Goal: Task Accomplishment & Management: Manage account settings

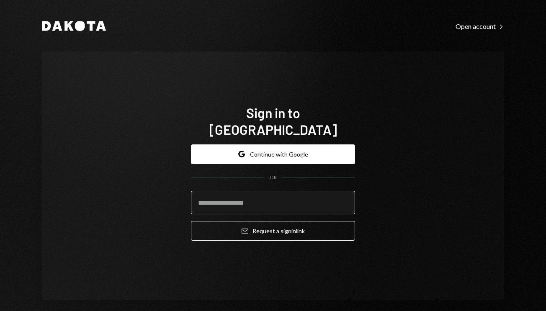
type input "*"
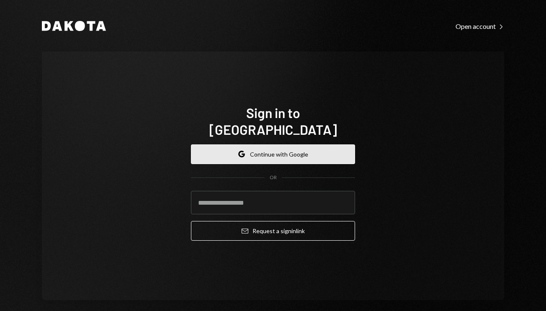
click at [308, 145] on button "Google Continue with Google" at bounding box center [273, 155] width 164 height 20
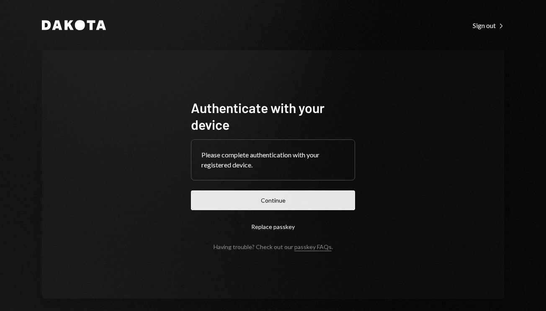
click at [269, 201] on button "Continue" at bounding box center [273, 201] width 164 height 20
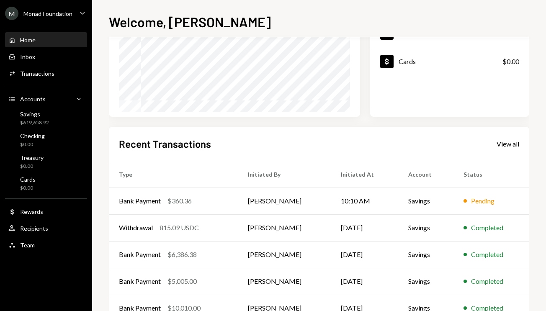
scroll to position [154, 0]
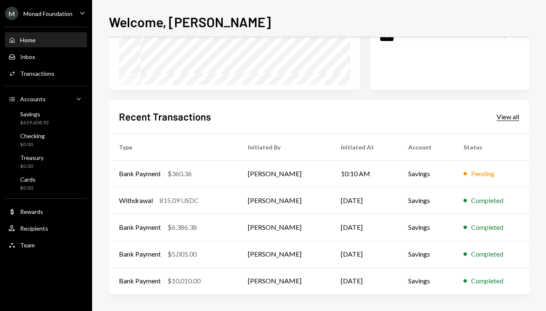
click at [504, 118] on div "View all" at bounding box center [508, 117] width 23 height 8
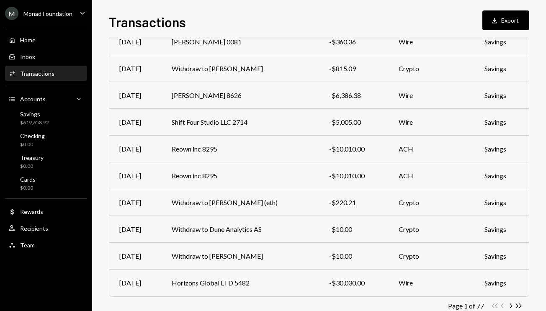
scroll to position [126, 0]
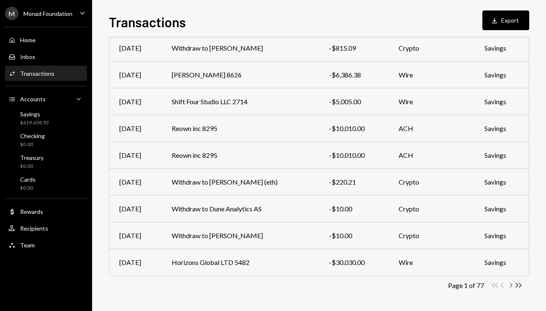
click at [512, 286] on icon "button" at bounding box center [511, 285] width 3 height 5
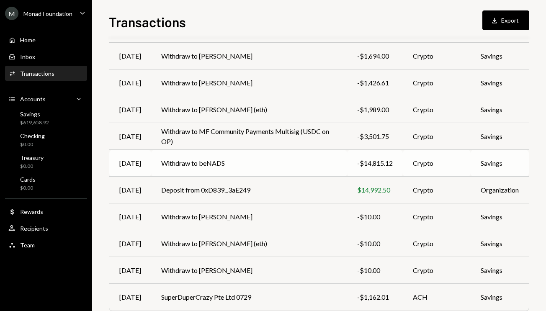
scroll to position [107, 0]
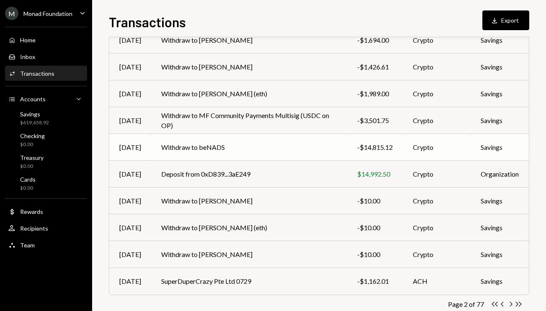
click at [246, 152] on td "Withdraw to beNADS" at bounding box center [249, 147] width 196 height 27
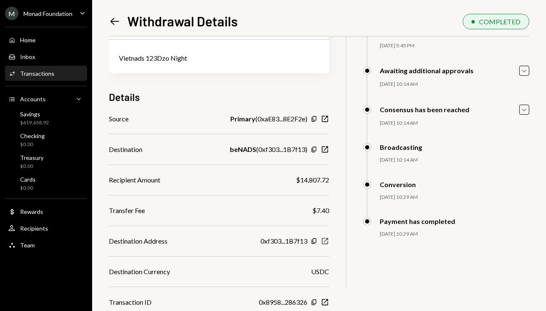
scroll to position [85, 0]
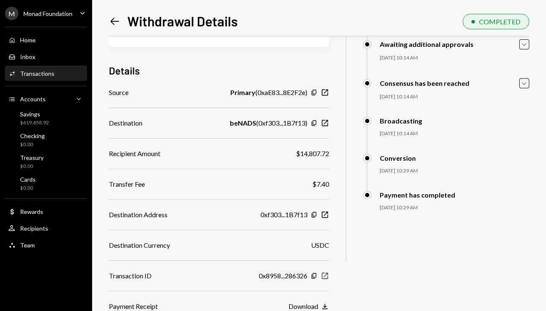
click at [326, 274] on icon "New Window" at bounding box center [325, 276] width 8 height 8
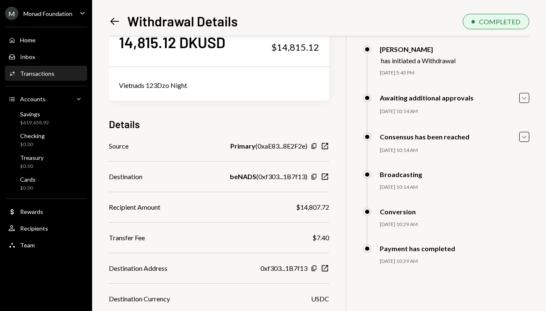
scroll to position [19, 0]
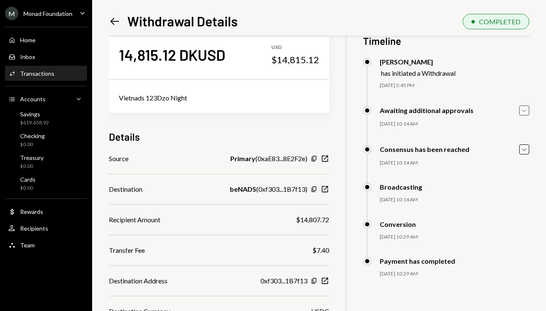
click at [526, 111] on icon "Caret Down" at bounding box center [524, 110] width 9 height 9
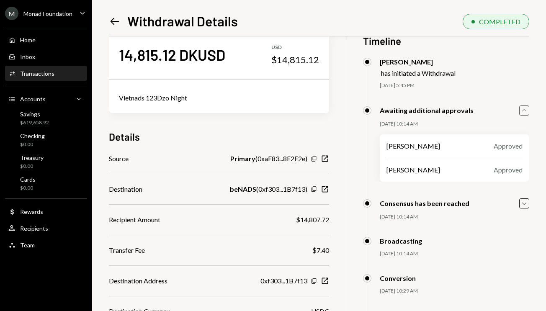
click at [526, 111] on icon "button" at bounding box center [525, 110] width 4 height 3
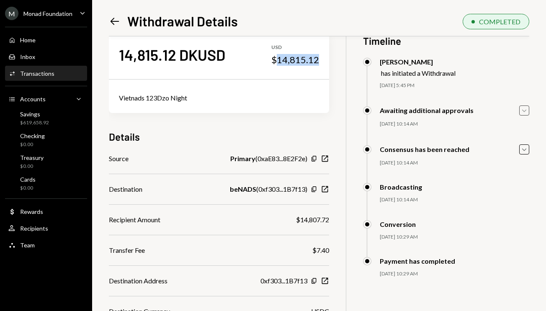
drag, startPoint x: 321, startPoint y: 62, endPoint x: 279, endPoint y: 64, distance: 41.6
click at [279, 64] on div "14,815.12 DKUSD USD $14,815.12" at bounding box center [219, 55] width 220 height 42
copy div "14,815.12"
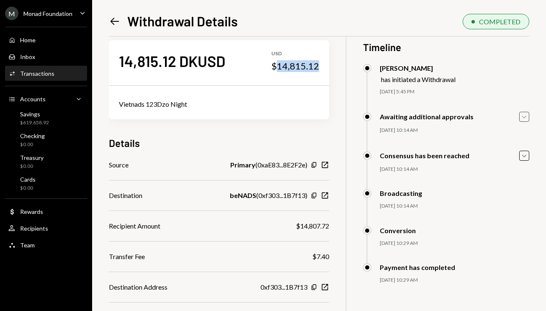
scroll to position [0, 0]
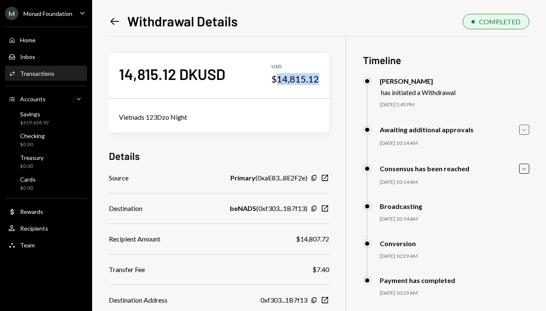
click at [115, 21] on icon at bounding box center [115, 21] width 9 height 7
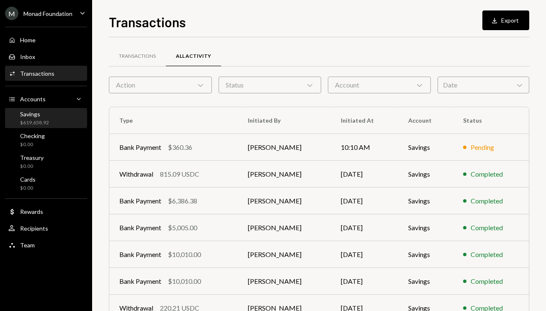
click at [47, 115] on div "Savings" at bounding box center [34, 114] width 29 height 7
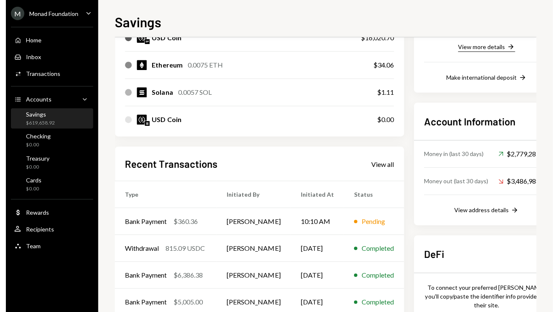
scroll to position [179, 0]
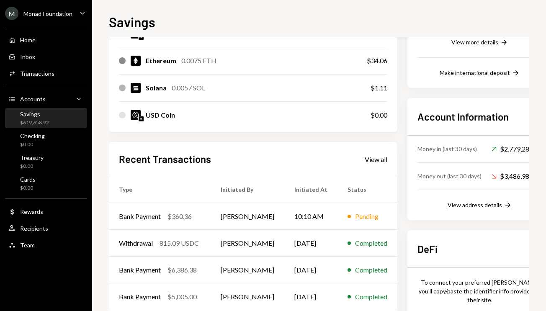
click at [474, 202] on div "View address details" at bounding box center [475, 205] width 54 height 7
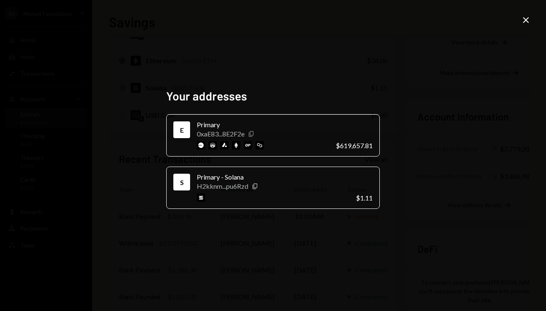
click at [251, 134] on icon "Copy" at bounding box center [251, 134] width 7 height 7
